Goal: Check status: Check status

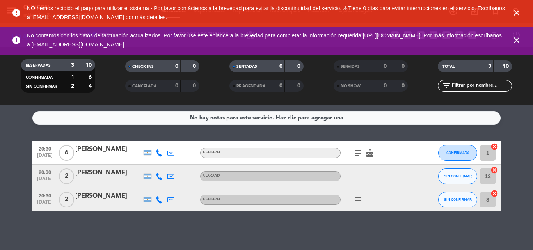
scroll to position [0, 0]
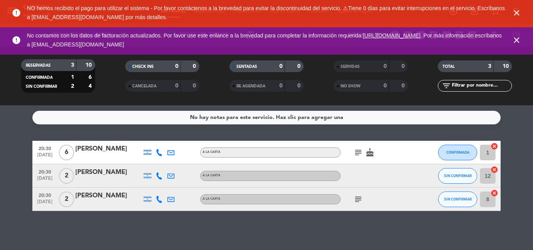
click at [521, 11] on icon "close" at bounding box center [516, 12] width 9 height 9
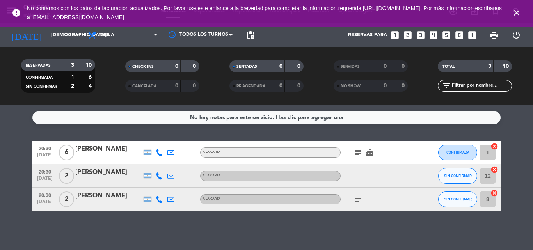
click at [513, 12] on icon "close" at bounding box center [516, 12] width 9 height 9
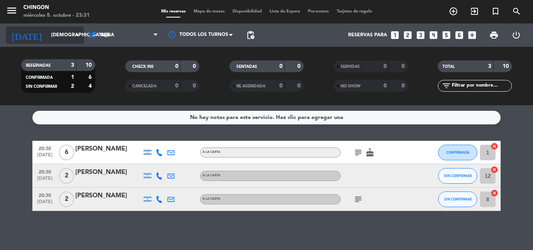
click at [71, 32] on input "[DEMOGRAPHIC_DATA][DATE]" at bounding box center [80, 34] width 66 height 13
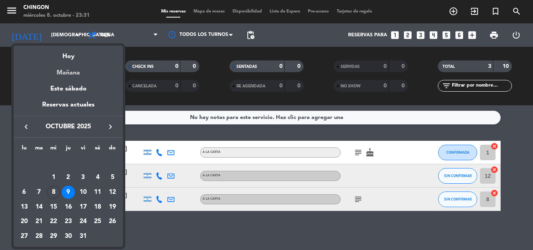
click at [73, 65] on div "Mañana" at bounding box center [68, 70] width 109 height 16
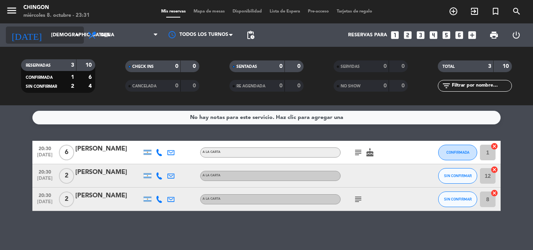
click at [69, 39] on input "[DEMOGRAPHIC_DATA][DATE]" at bounding box center [80, 34] width 66 height 13
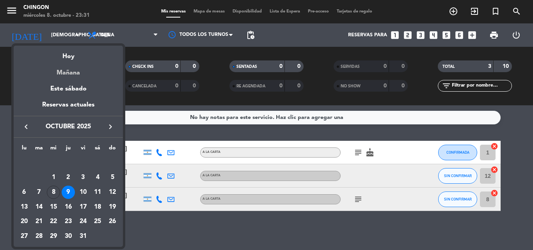
click at [71, 63] on div "Mañana" at bounding box center [68, 70] width 109 height 16
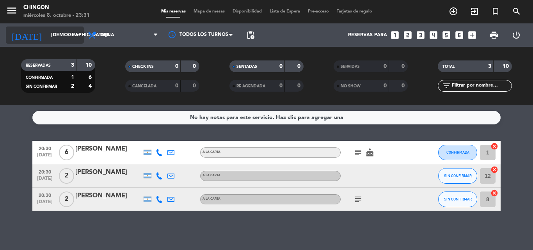
click at [77, 31] on icon "arrow_drop_down" at bounding box center [77, 34] width 9 height 9
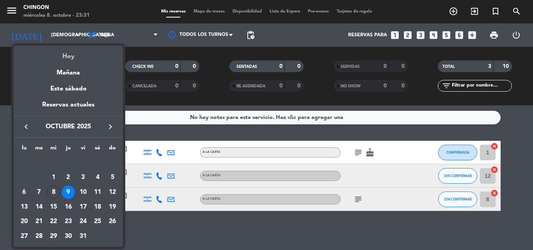
click at [67, 60] on div "Hoy" at bounding box center [68, 54] width 109 height 16
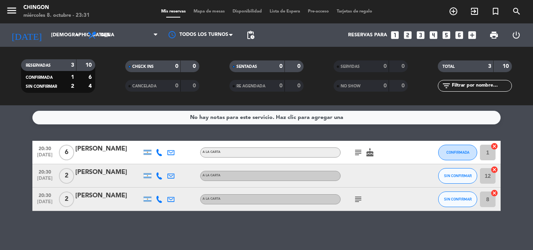
type input "[DATE]"
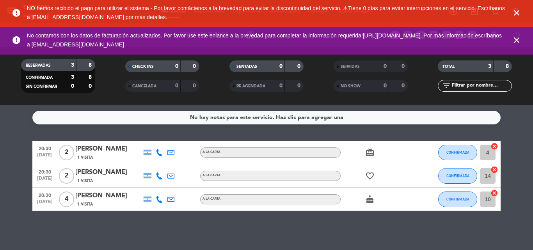
click at [517, 13] on icon "close" at bounding box center [516, 12] width 9 height 9
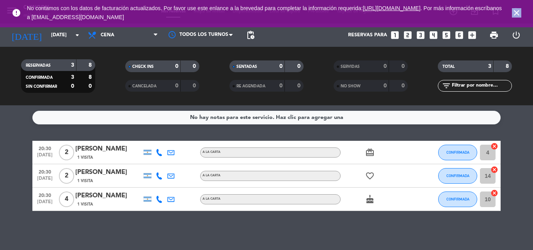
click at [517, 13] on icon "close" at bounding box center [516, 12] width 9 height 9
